Goal: Check status: Check status

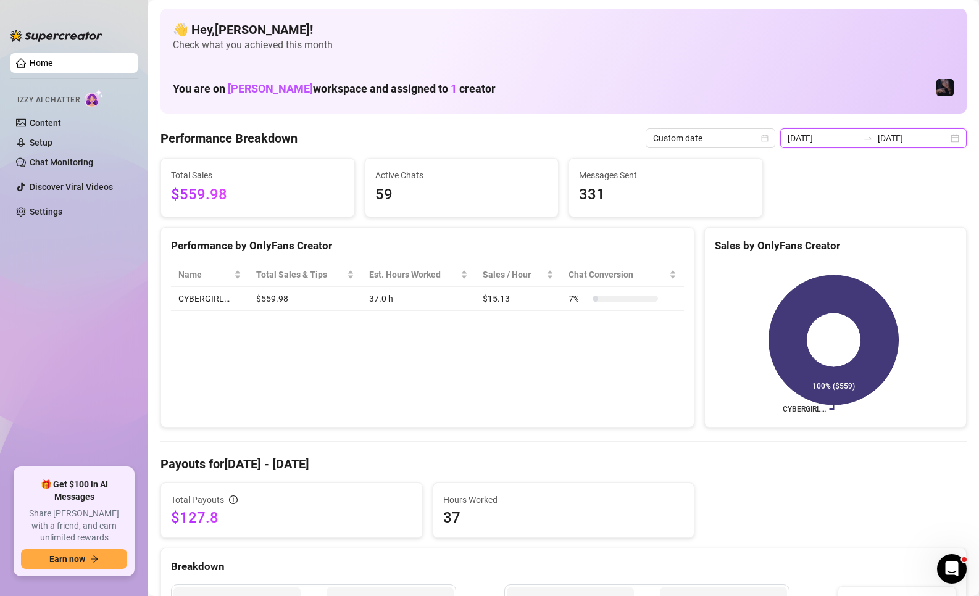
click at [836, 144] on input "[DATE]" at bounding box center [822, 138] width 70 height 14
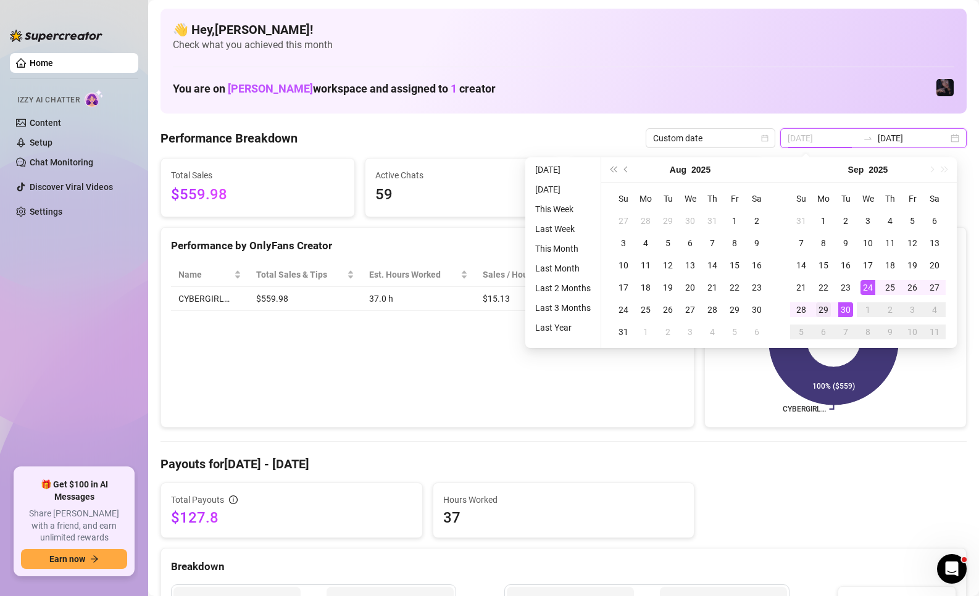
type input "[DATE]"
click at [828, 305] on div "29" at bounding box center [823, 309] width 15 height 15
click at [826, 309] on div "29" at bounding box center [823, 309] width 15 height 15
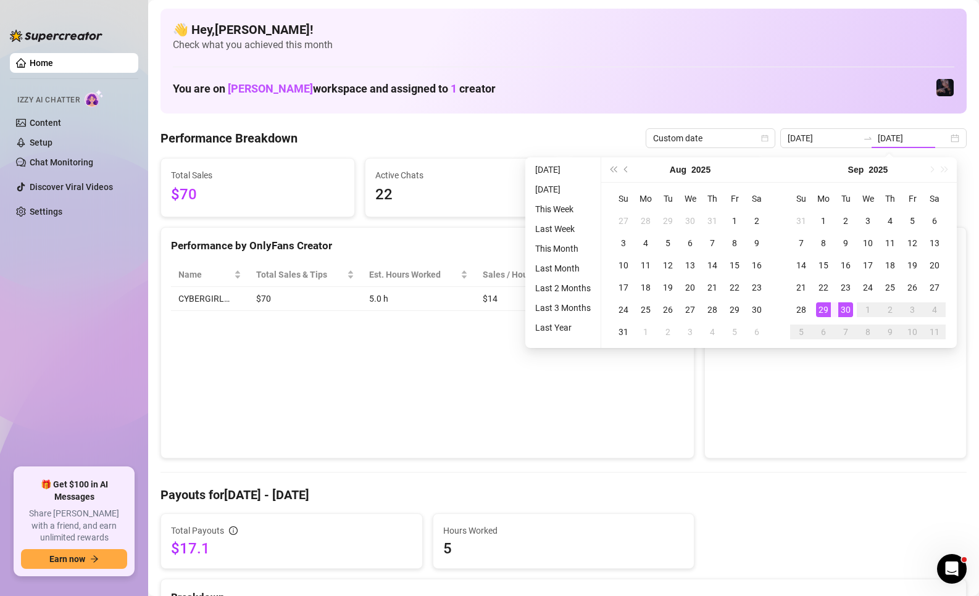
type input "[DATE]"
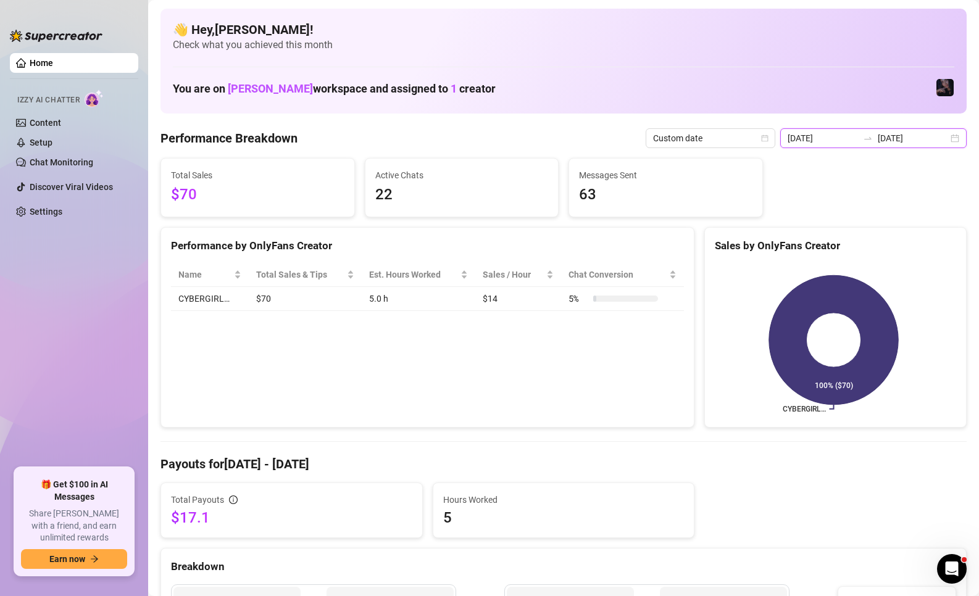
click at [827, 141] on input "[DATE]" at bounding box center [822, 138] width 70 height 14
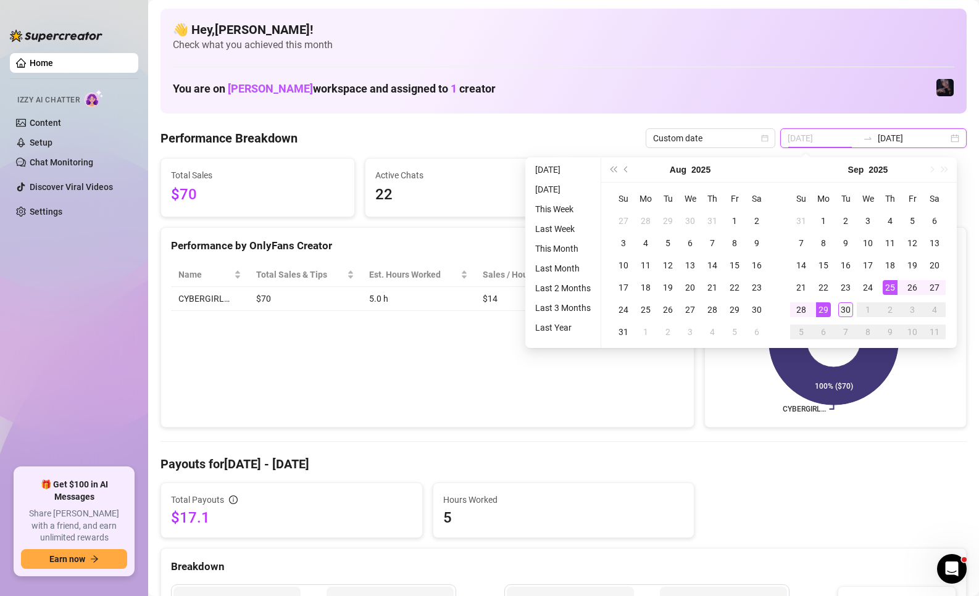
type input "[DATE]"
click at [852, 307] on div "30" at bounding box center [845, 309] width 15 height 15
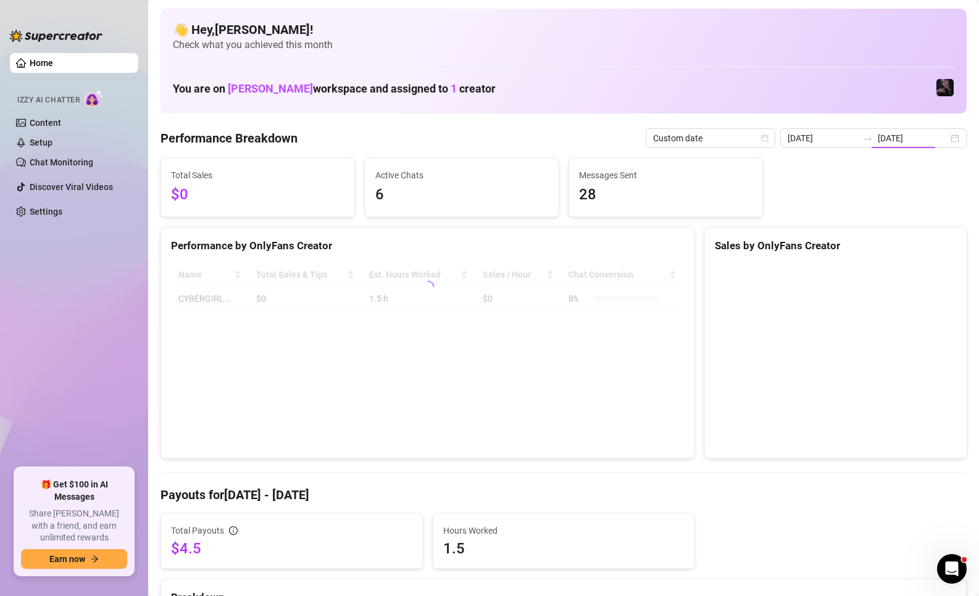
type input "[DATE]"
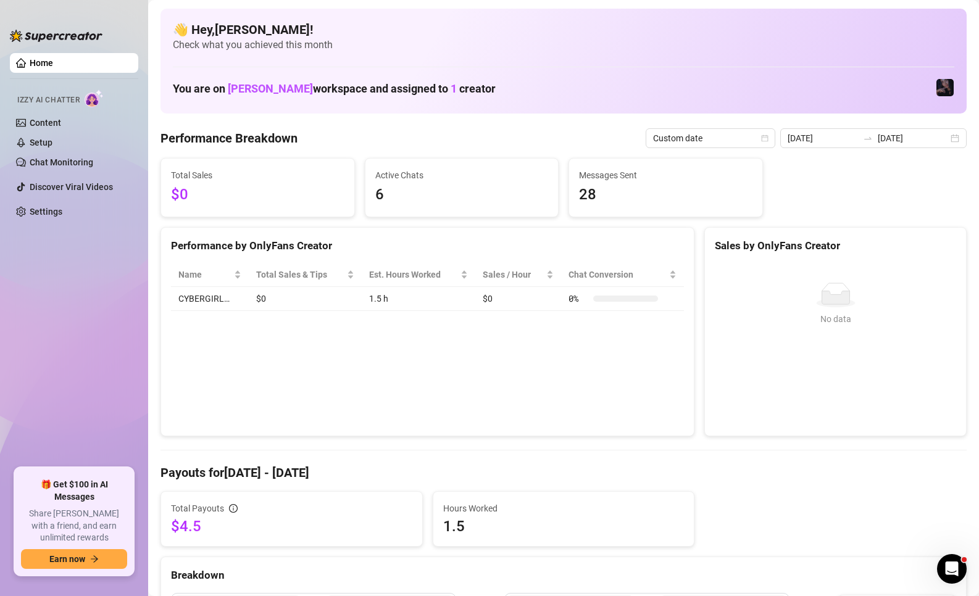
click at [863, 140] on icon "swap-right" at bounding box center [868, 138] width 10 height 10
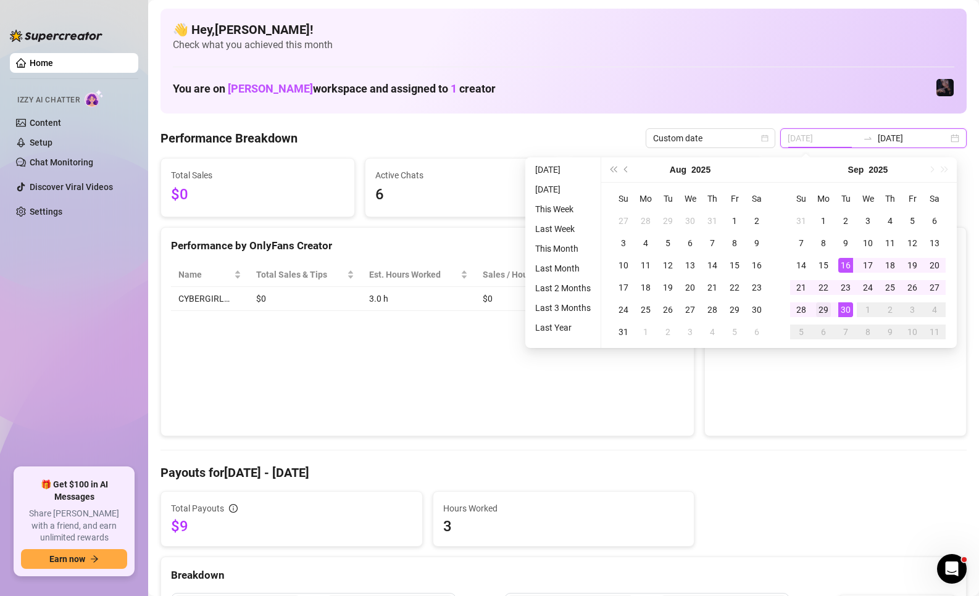
type input "[DATE]"
click at [829, 309] on div "29" at bounding box center [823, 309] width 15 height 15
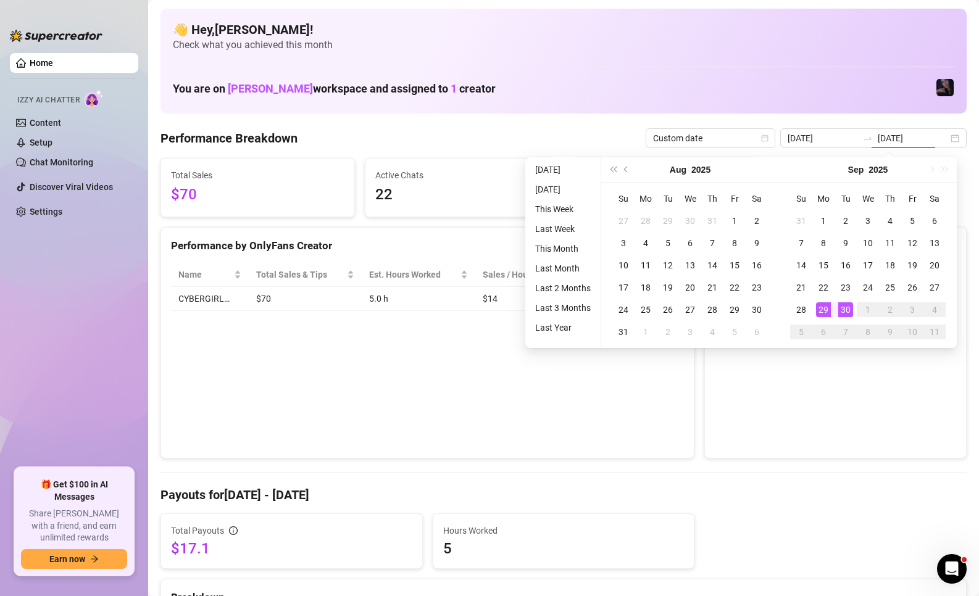
type input "[DATE]"
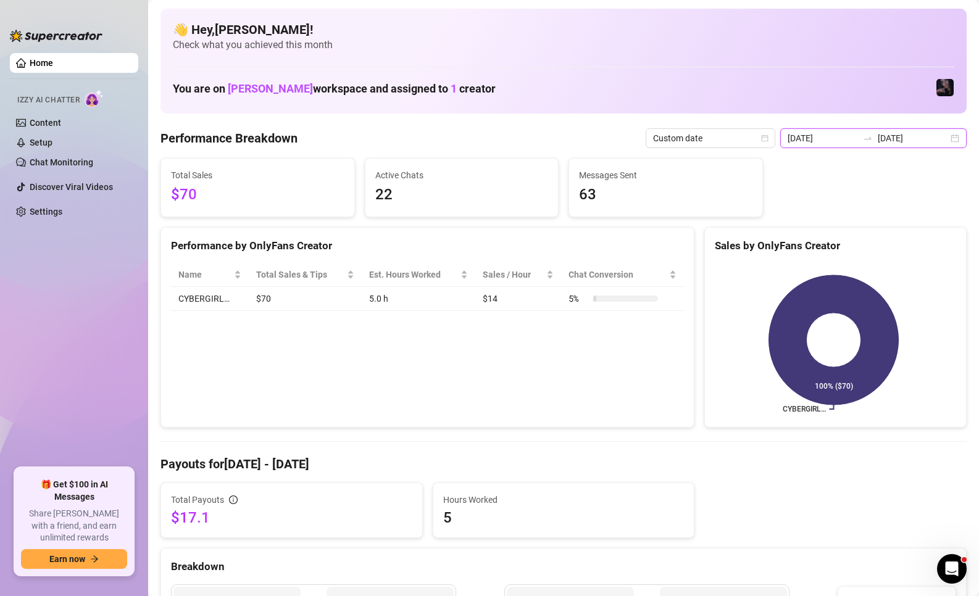
click at [849, 135] on input "[DATE]" at bounding box center [822, 138] width 70 height 14
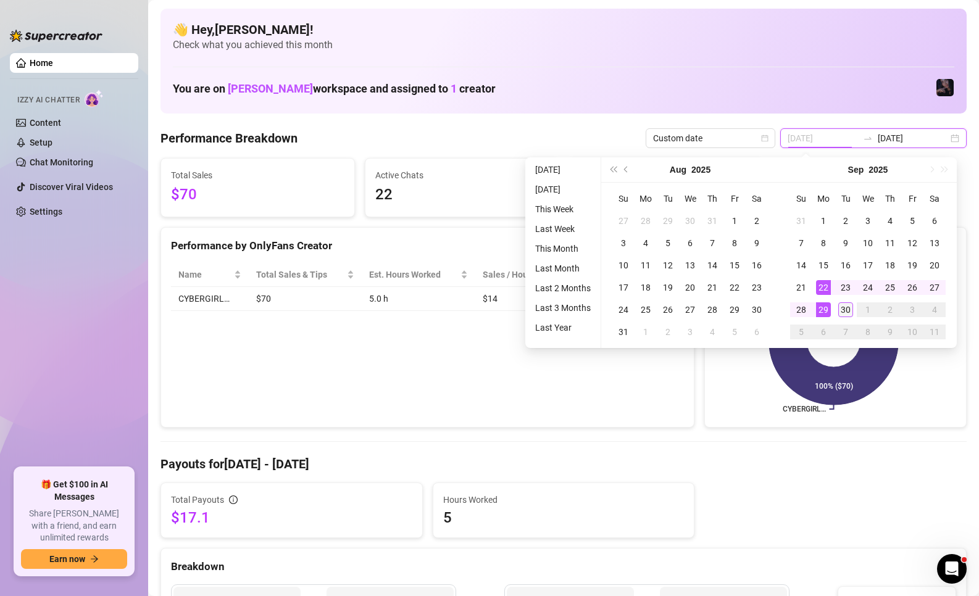
type input "[DATE]"
click at [851, 313] on div "30" at bounding box center [845, 309] width 15 height 15
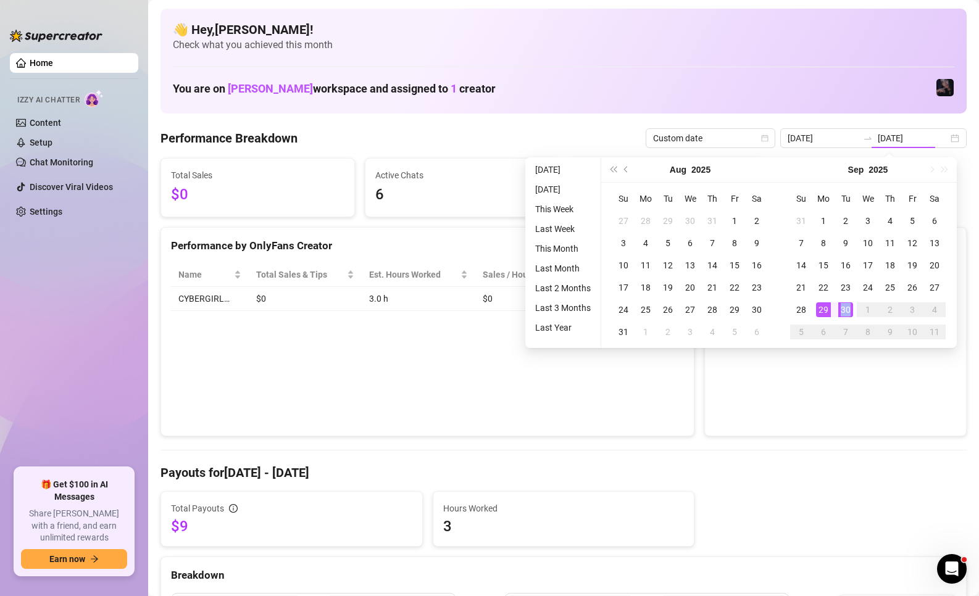
type input "[DATE]"
